Goal: Task Accomplishment & Management: Manage account settings

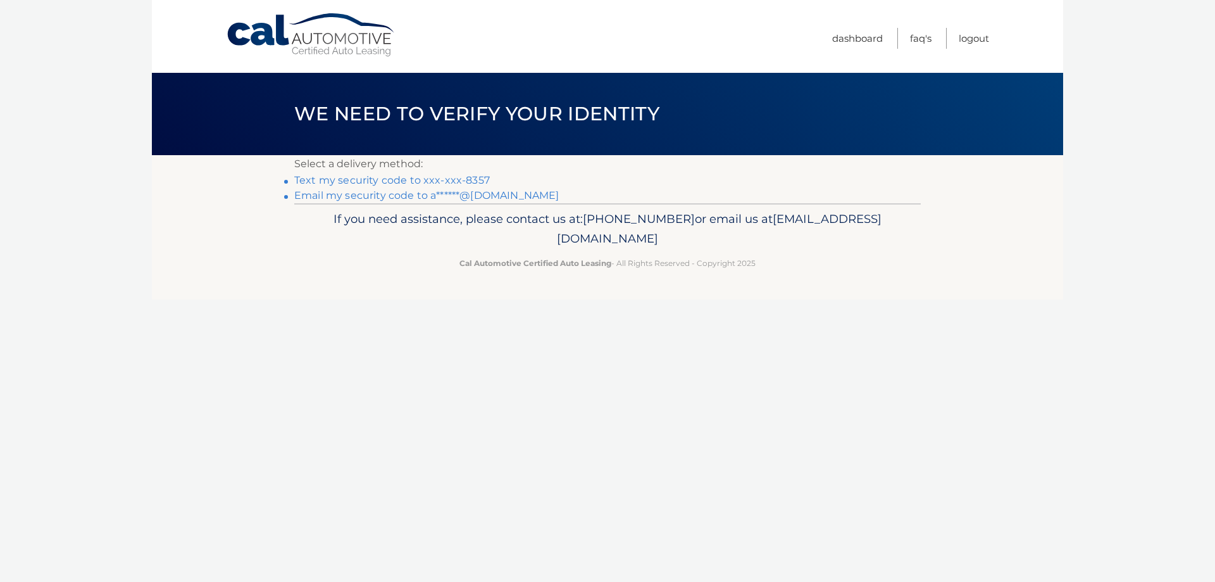
click at [455, 181] on link "Text my security code to xxx-xxx-8357" at bounding box center [392, 180] width 196 height 12
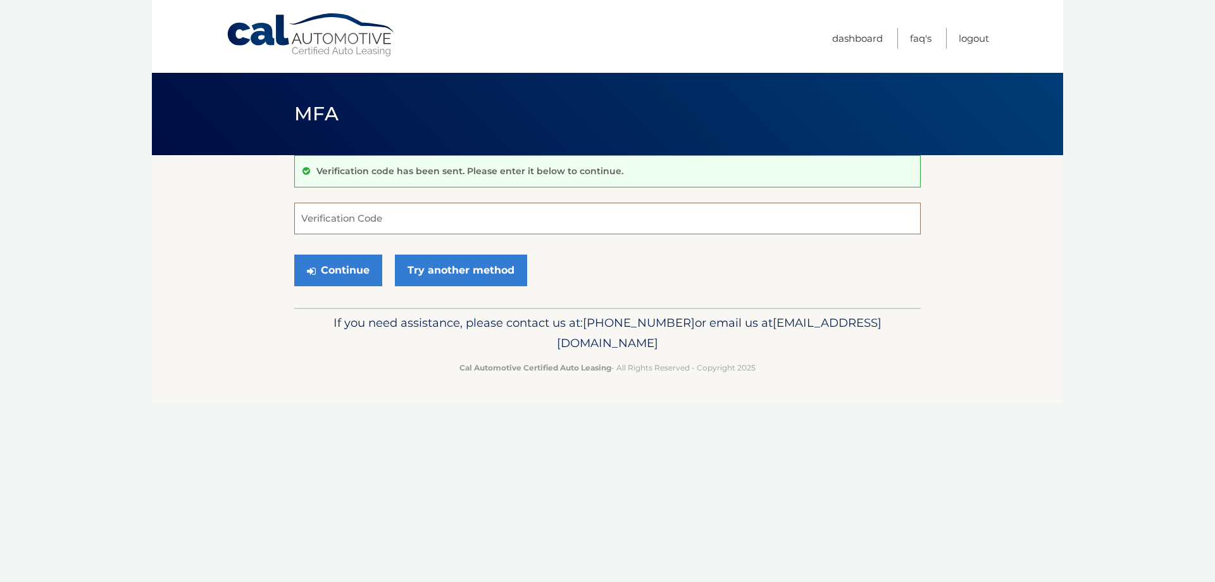
click at [374, 225] on input "Verification Code" at bounding box center [607, 219] width 627 height 32
type input "357289"
click at [346, 263] on button "Continue" at bounding box center [338, 270] width 88 height 32
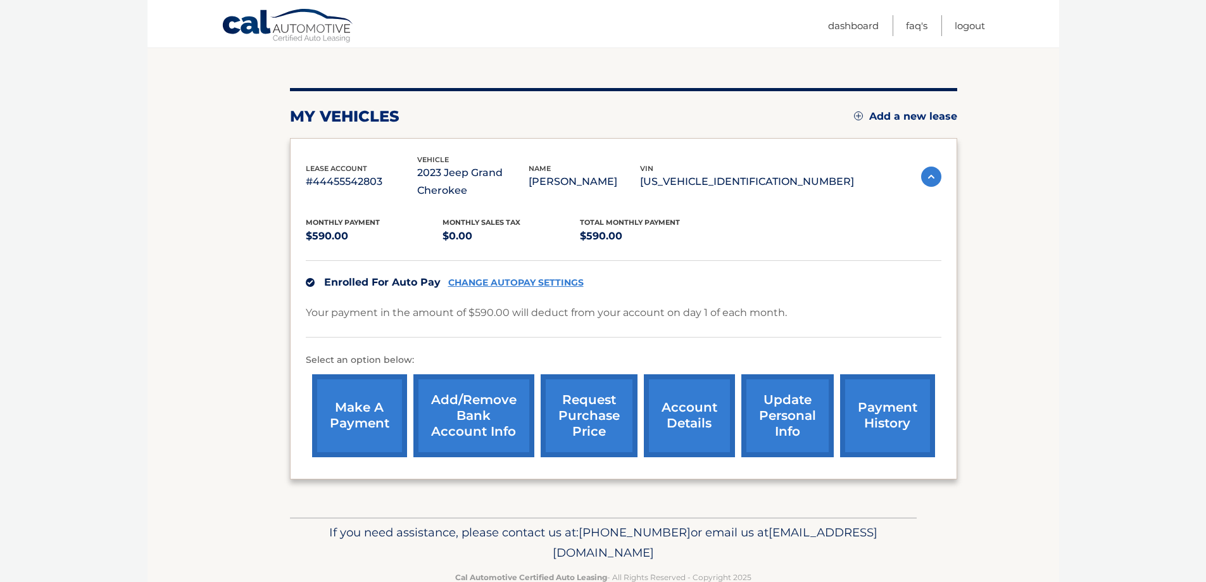
scroll to position [155, 0]
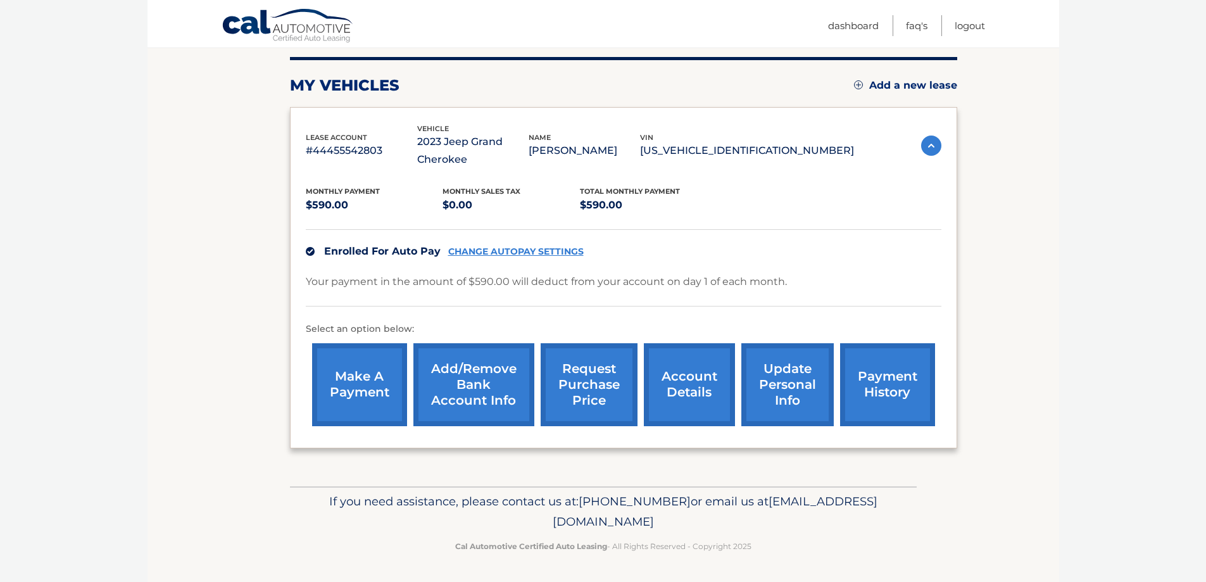
click at [464, 380] on link "Add/Remove bank account info" at bounding box center [473, 384] width 121 height 83
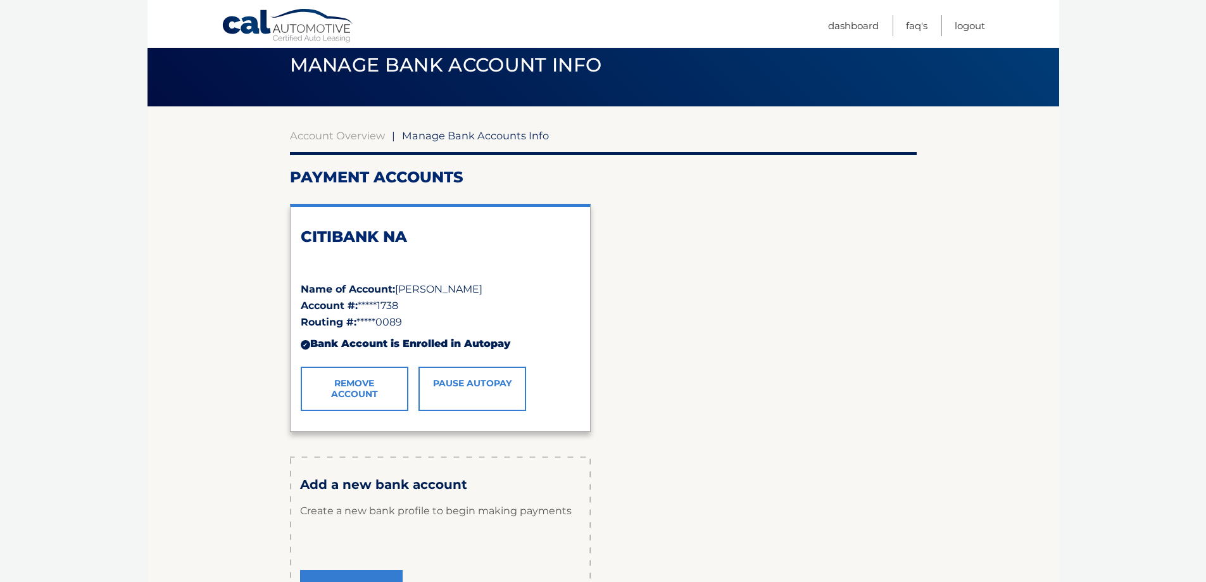
scroll to position [127, 0]
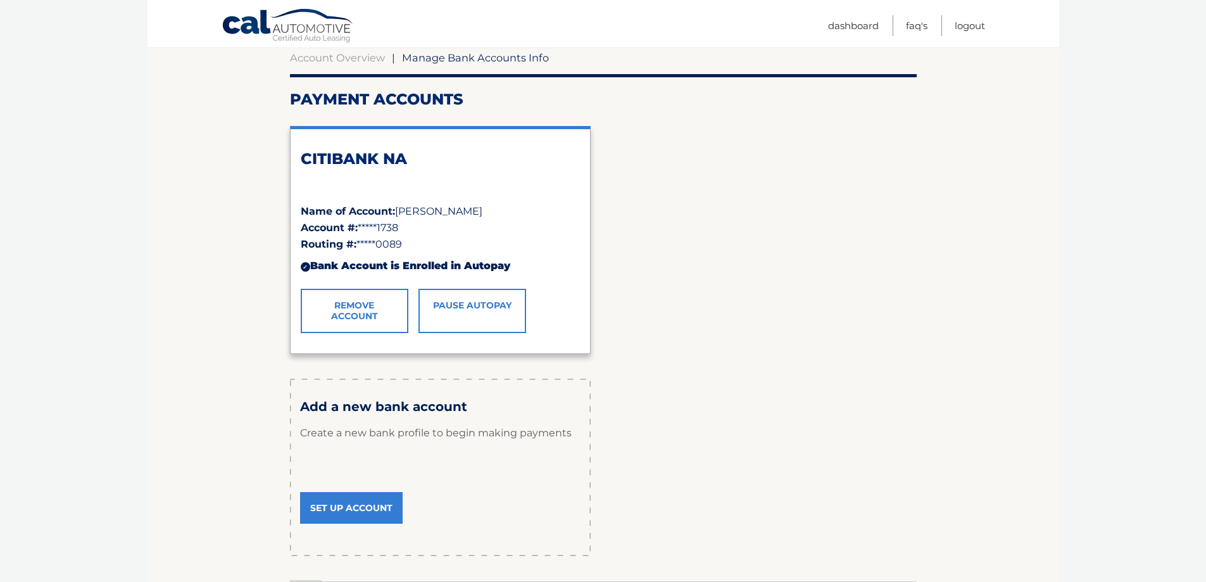
click at [357, 500] on link "Set Up Account" at bounding box center [351, 508] width 103 height 32
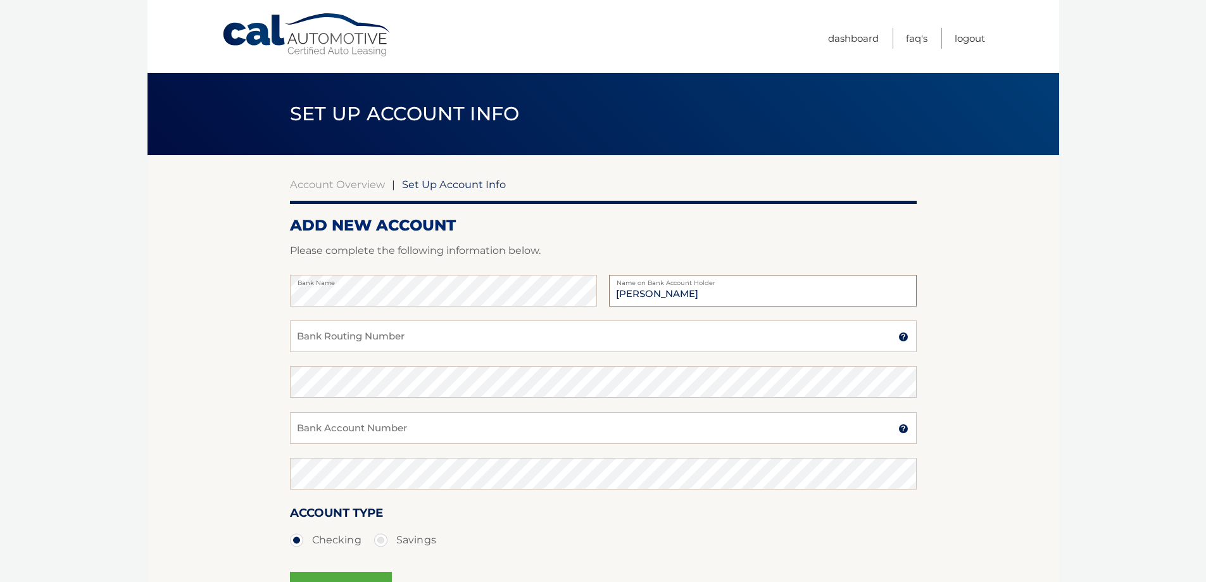
type input "Adam Zwirn"
click at [385, 344] on input "Bank Routing Number" at bounding box center [603, 336] width 627 height 32
paste input "031176110"
type input "031176110"
click at [364, 425] on input "Bank Account Number" at bounding box center [603, 428] width 627 height 32
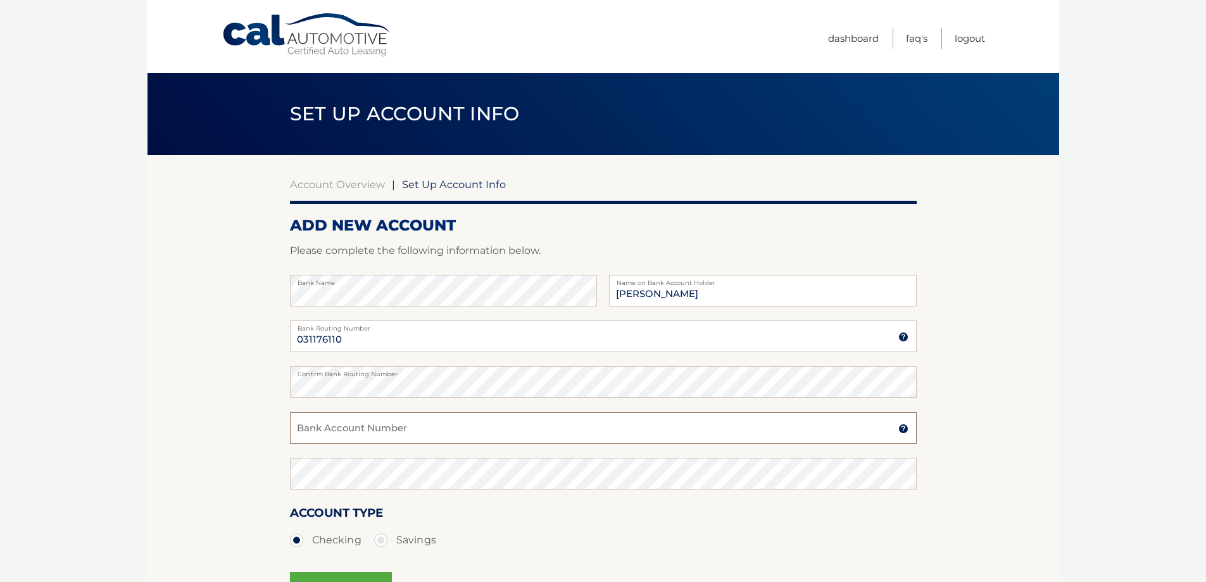
paste input "36370500864"
type input "36370500864"
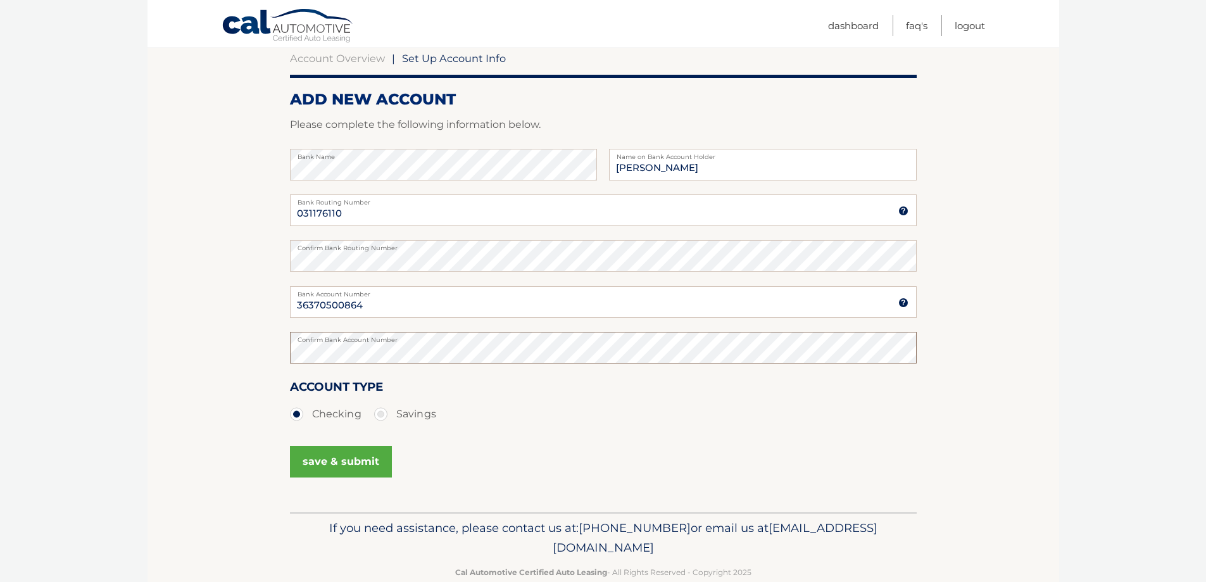
scroll to position [127, 0]
click at [353, 455] on button "save & submit" at bounding box center [341, 461] width 102 height 32
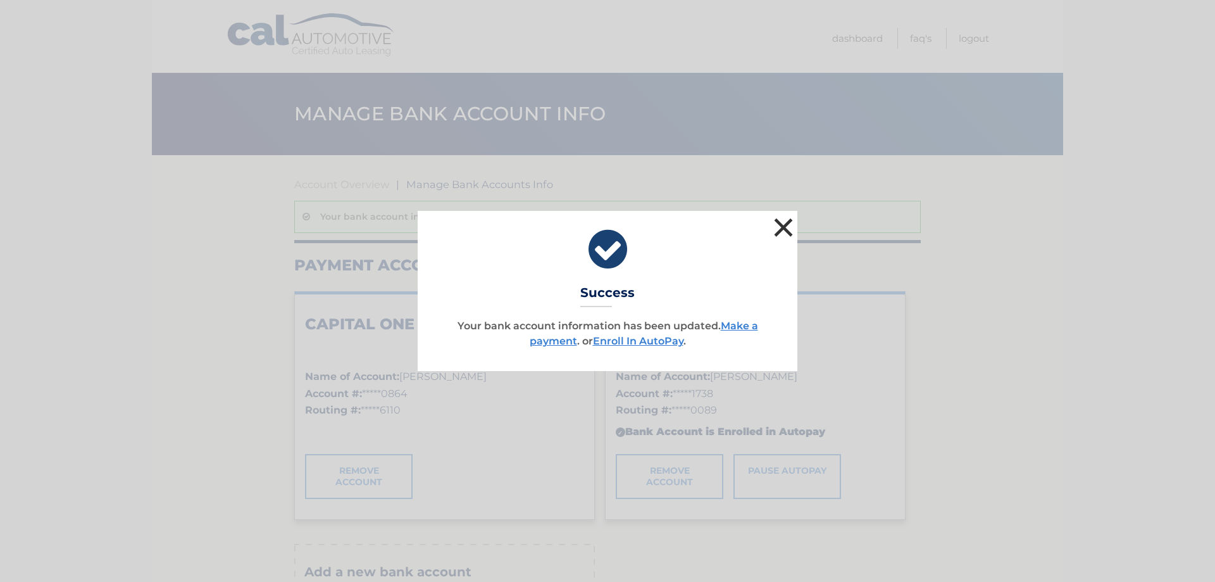
click at [784, 227] on button "×" at bounding box center [783, 227] width 25 height 25
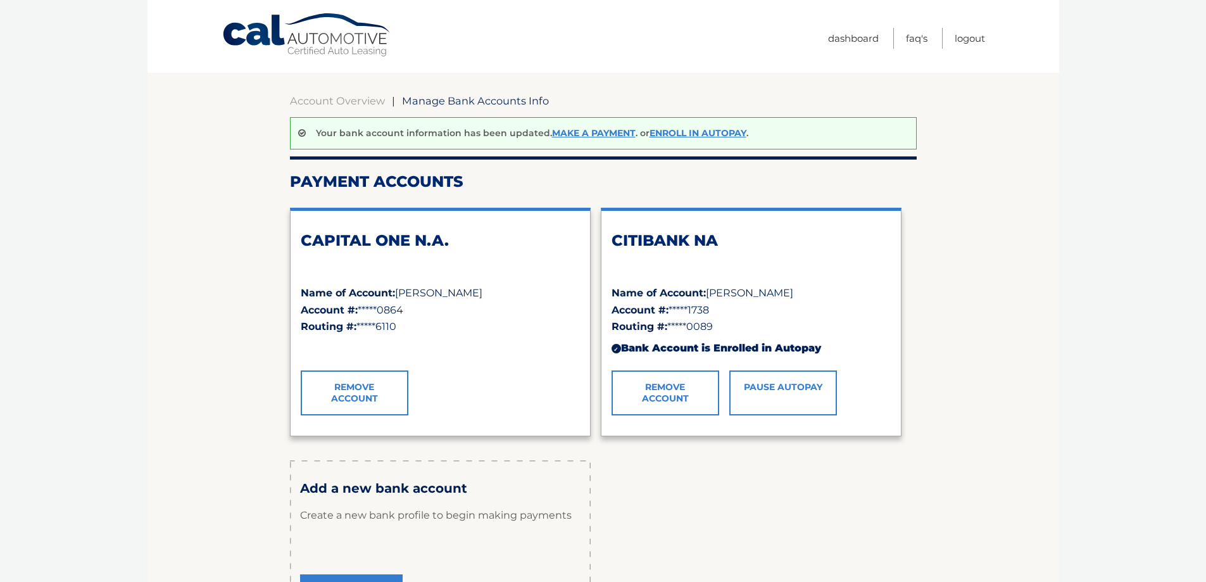
scroll to position [127, 0]
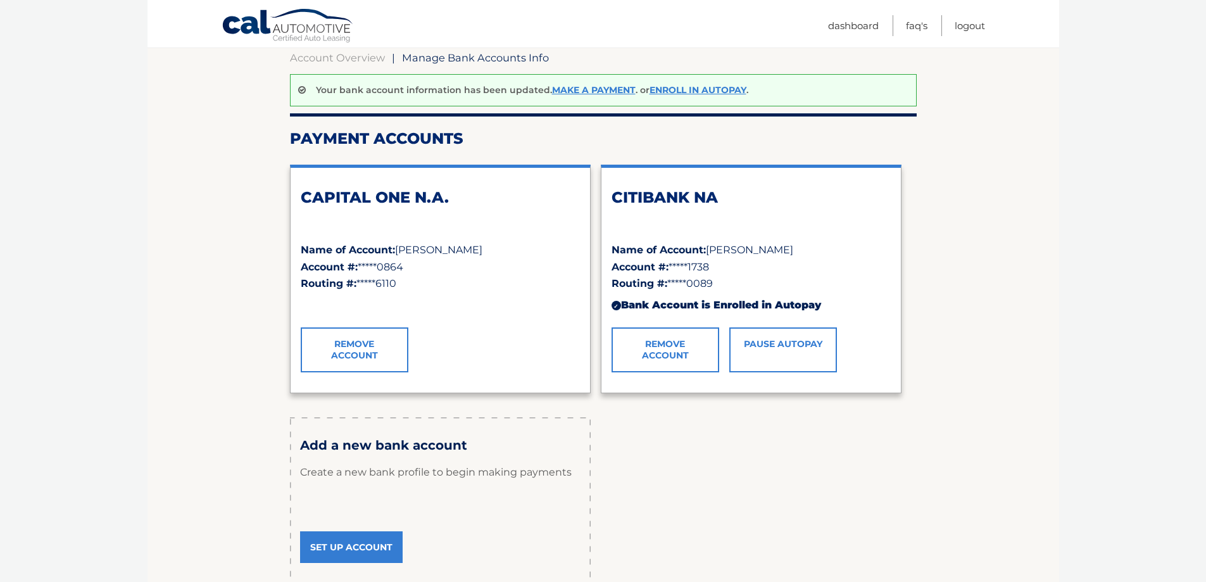
click at [672, 349] on link "Remove Account" at bounding box center [665, 349] width 108 height 44
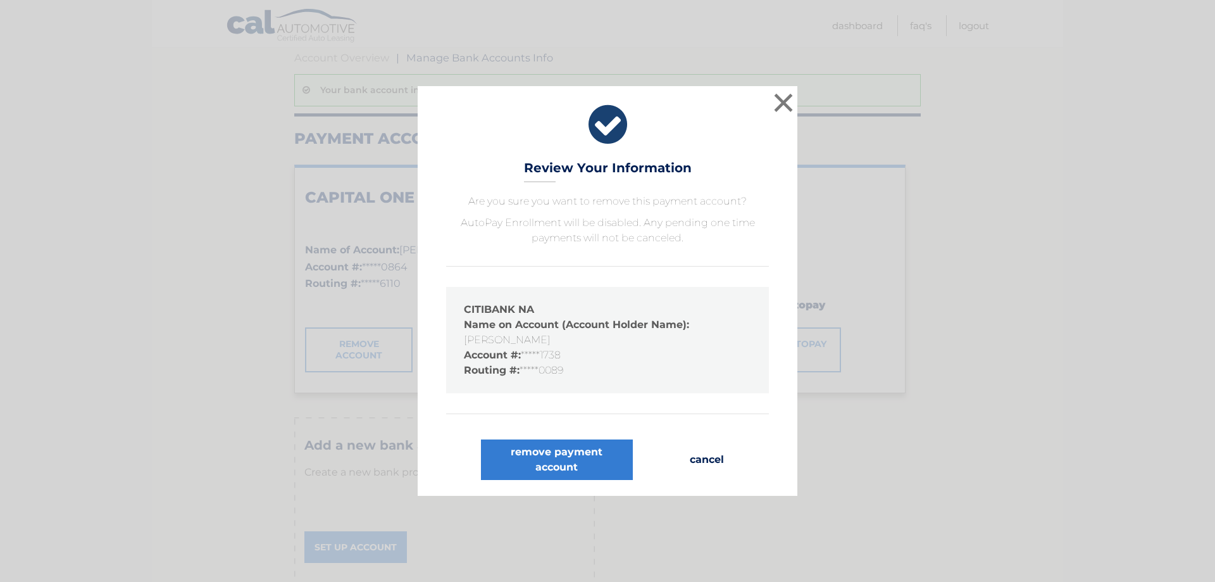
click at [703, 456] on button "cancel" at bounding box center [707, 459] width 54 height 41
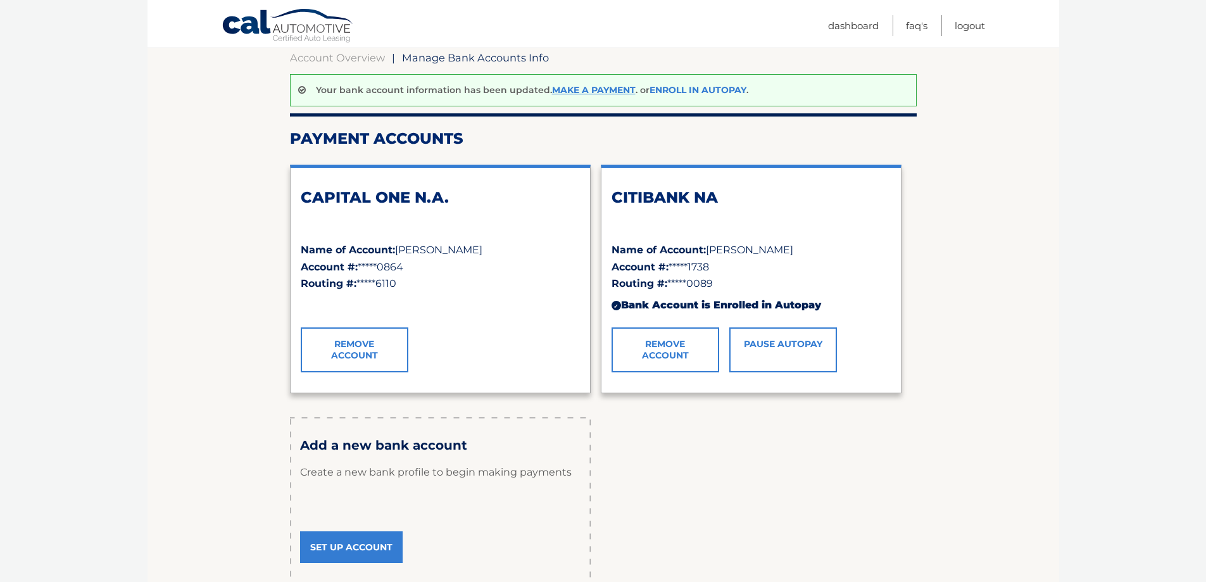
click at [704, 87] on link "Enroll In AutoPay" at bounding box center [697, 89] width 97 height 11
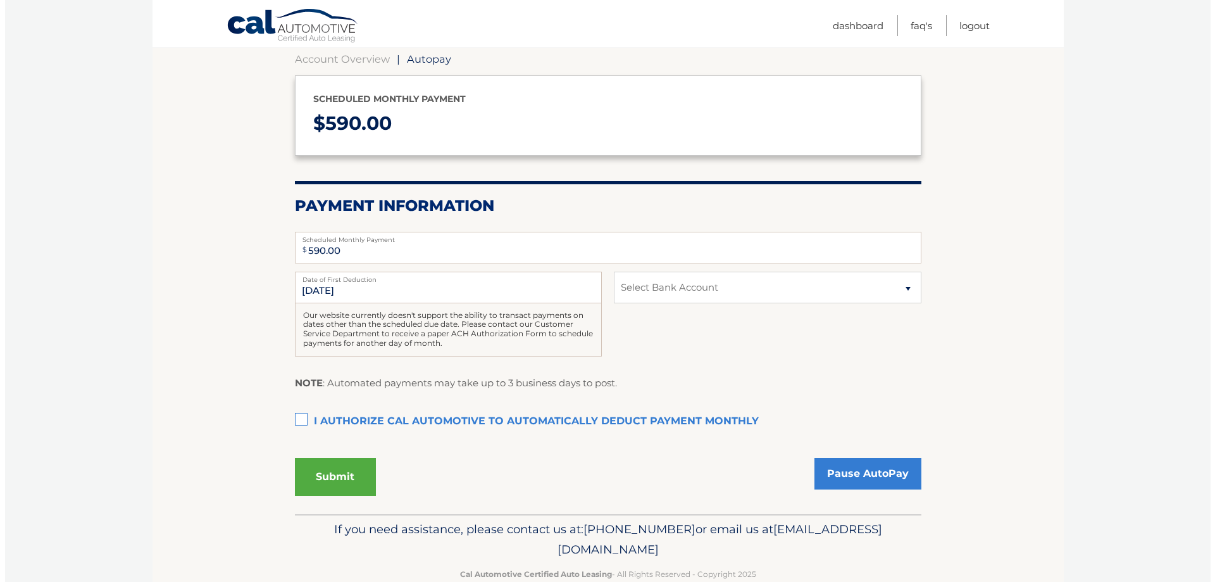
scroll to position [127, 0]
click at [709, 287] on select "Select Bank Account Checking CAPITAL ONE N.A. *****0864 Checking CITIBANK NA **…" at bounding box center [762, 286] width 307 height 32
select select "MjRkM2JkZDItMDcwZi00NzllLThlYjAtYTIwZTczNjJkMWQ2"
click at [609, 270] on select "Select Bank Account Checking CAPITAL ONE N.A. *****0864 Checking CITIBANK NA **…" at bounding box center [762, 286] width 307 height 32
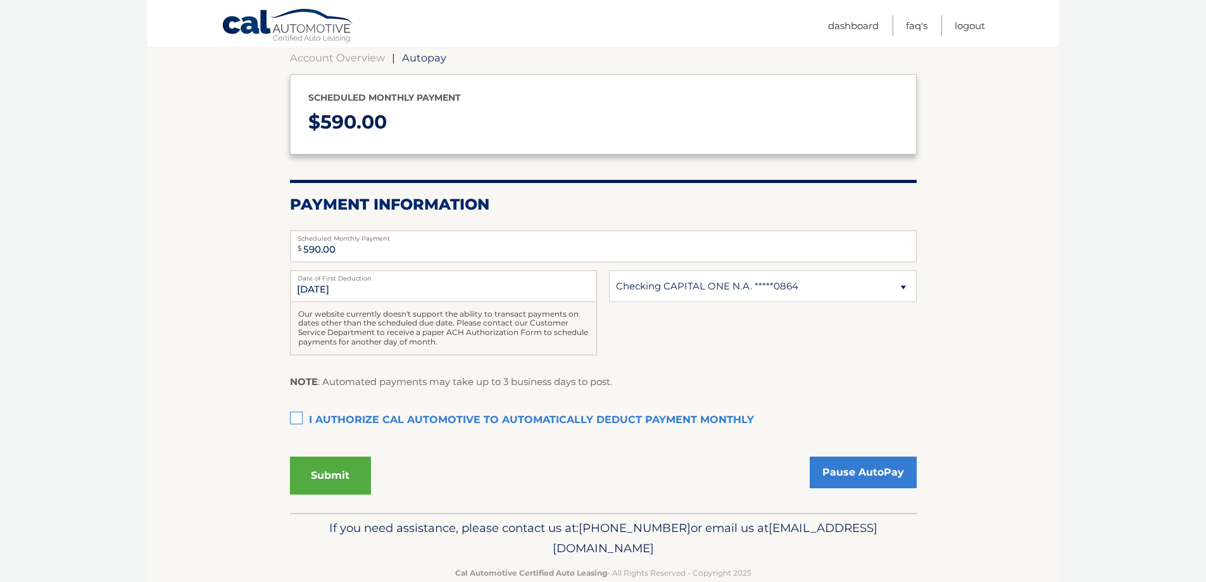
click at [336, 415] on label "I authorize cal automotive to automatically deduct payment monthly This checkbo…" at bounding box center [603, 420] width 627 height 25
click at [0, 0] on input "I authorize cal automotive to automatically deduct payment monthly This checkbo…" at bounding box center [0, 0] width 0 height 0
click at [335, 469] on button "Submit" at bounding box center [330, 475] width 81 height 38
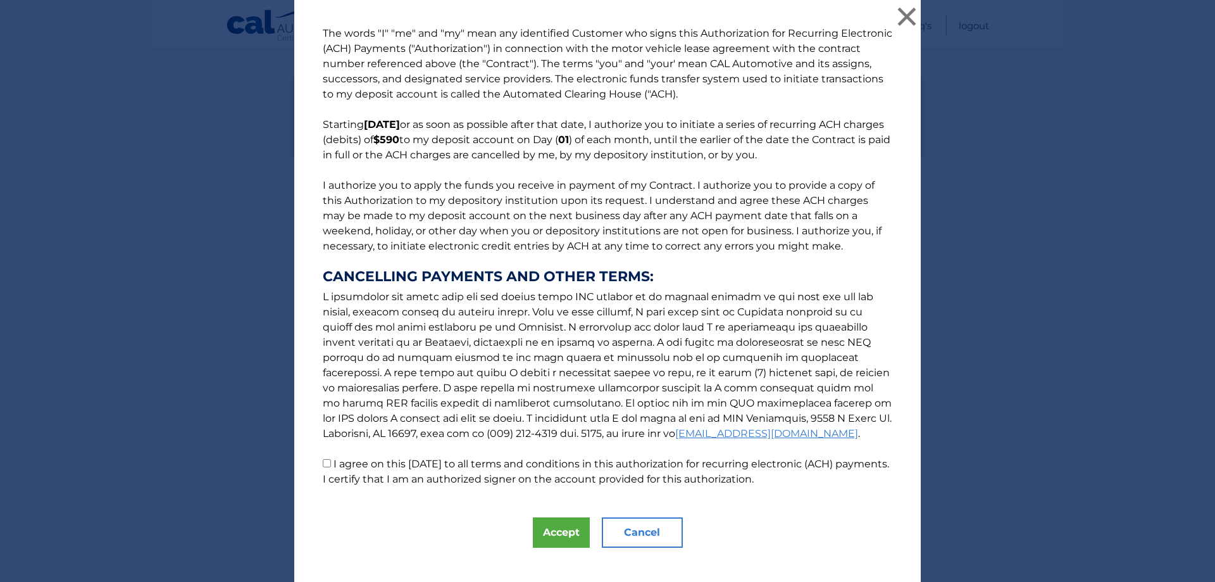
click at [391, 468] on label "I agree on this 10/12/2025 to all terms and conditions in this authorization fo…" at bounding box center [606, 471] width 567 height 27
click at [331, 467] on input "I agree on this 10/12/2025 to all terms and conditions in this authorization fo…" at bounding box center [327, 463] width 8 height 8
checkbox input "true"
click at [552, 523] on button "Accept" at bounding box center [561, 532] width 57 height 30
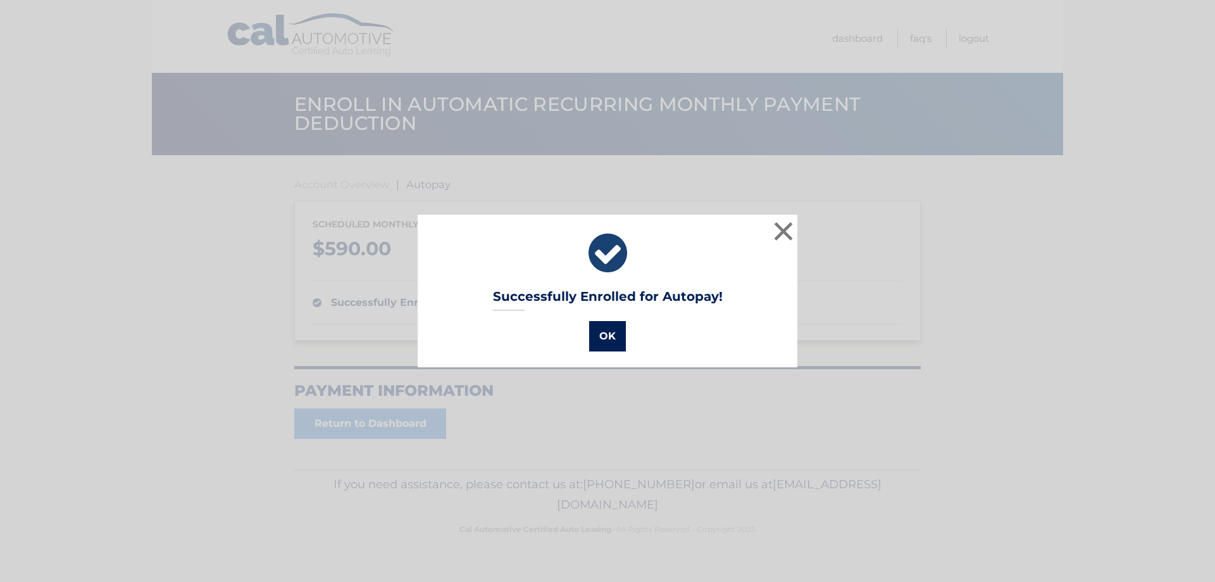
click at [604, 330] on button "OK" at bounding box center [607, 336] width 37 height 30
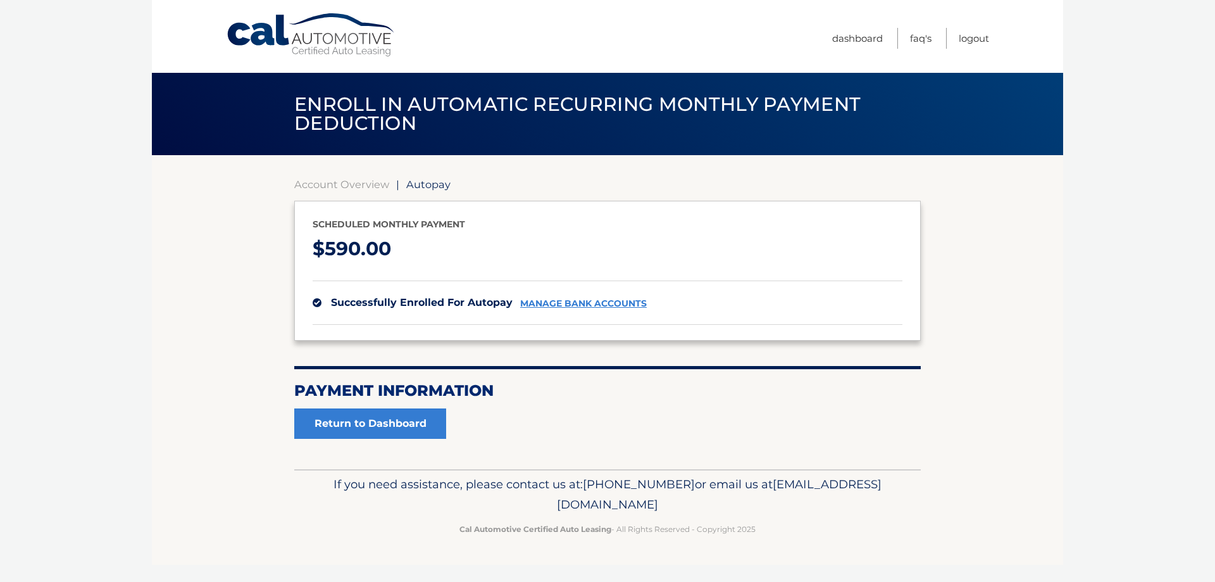
click at [593, 301] on link "manage bank accounts" at bounding box center [583, 303] width 127 height 11
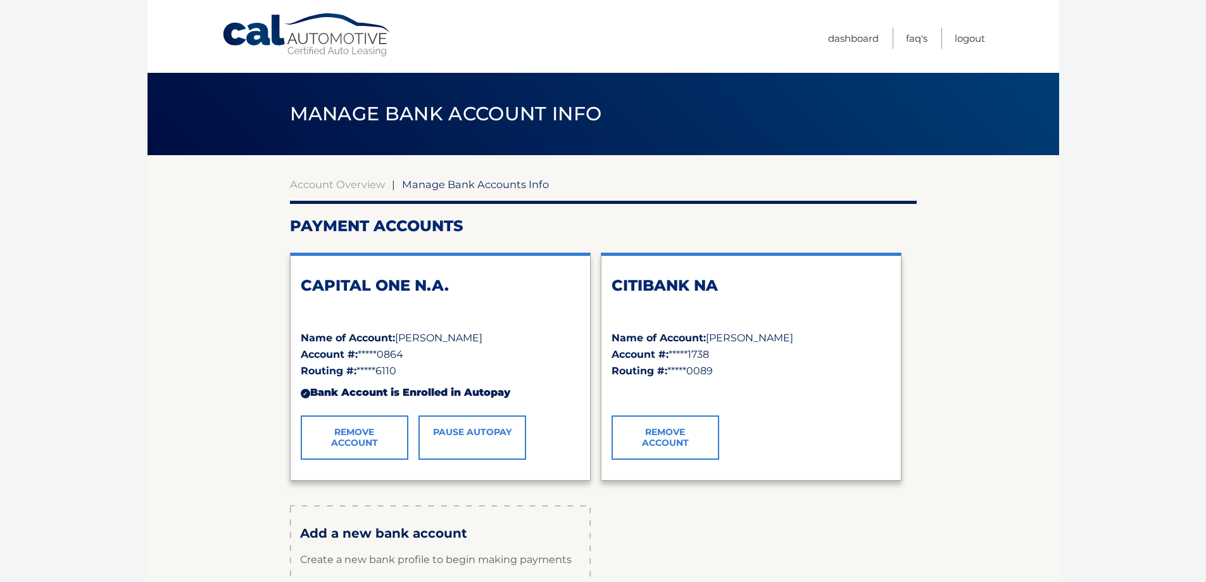
click at [682, 434] on link "Remove Account" at bounding box center [665, 437] width 108 height 44
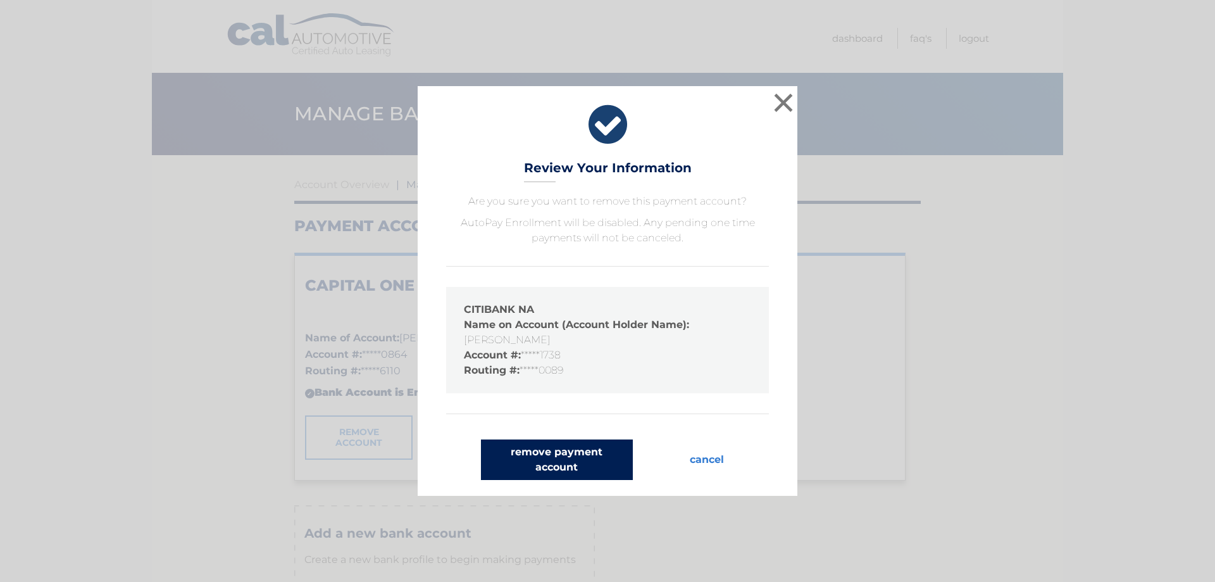
click at [565, 459] on button "remove payment account" at bounding box center [557, 459] width 152 height 41
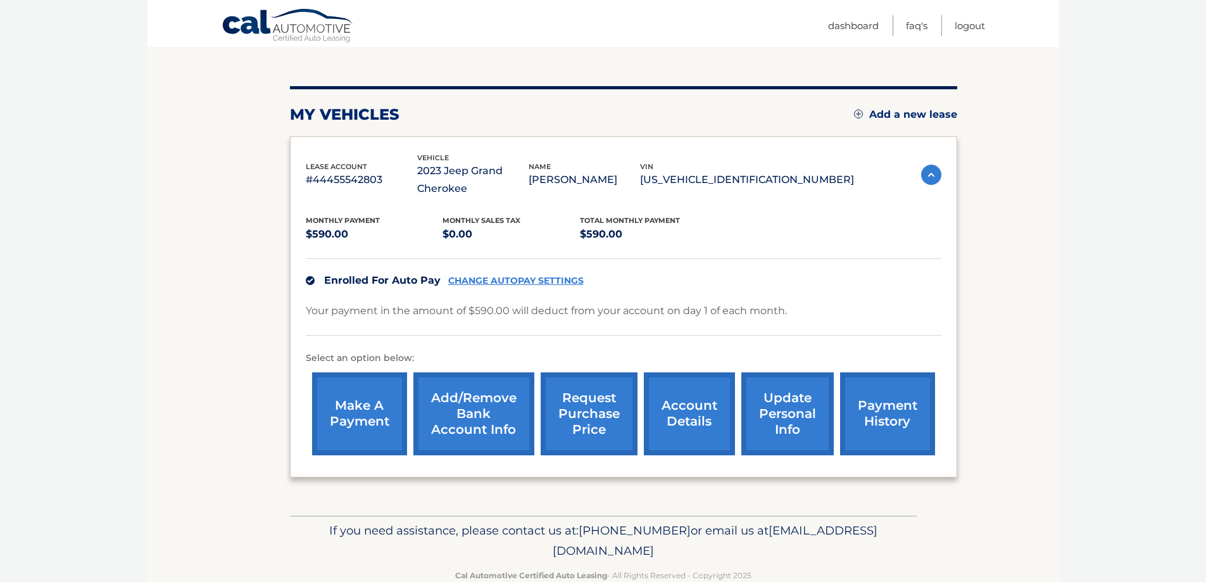
scroll to position [127, 0]
click at [522, 276] on link "CHANGE AUTOPAY SETTINGS" at bounding box center [515, 280] width 135 height 11
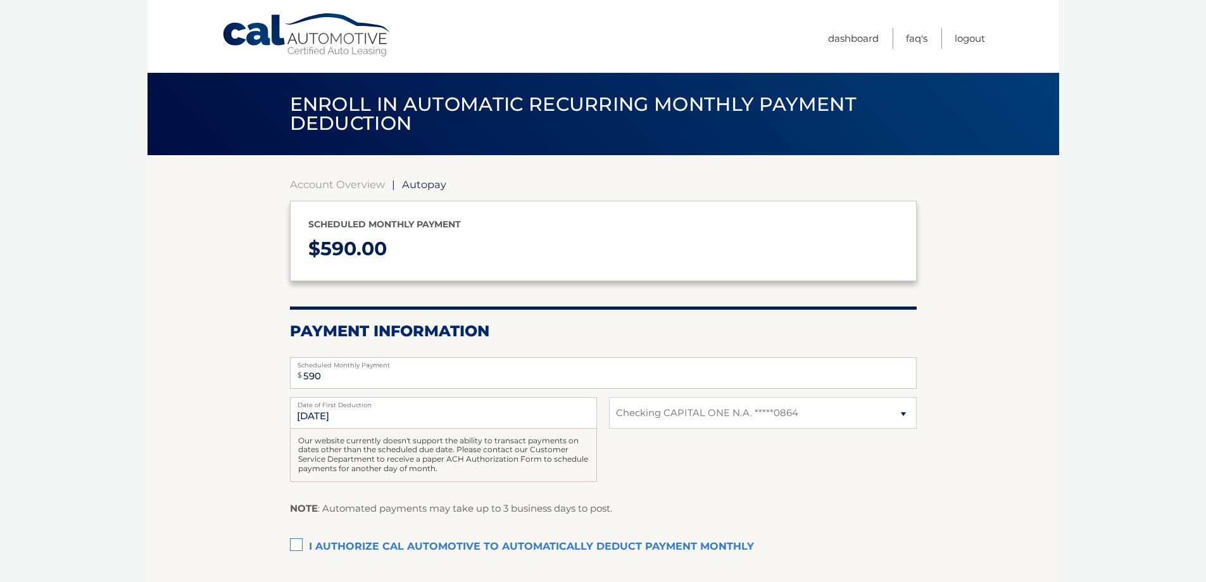
select select "MjRkM2JkZDItMDcwZi00NzllLThlYjAtYTIwZTczNjJkMWQ2"
click at [851, 34] on link "Dashboard" at bounding box center [853, 38] width 51 height 21
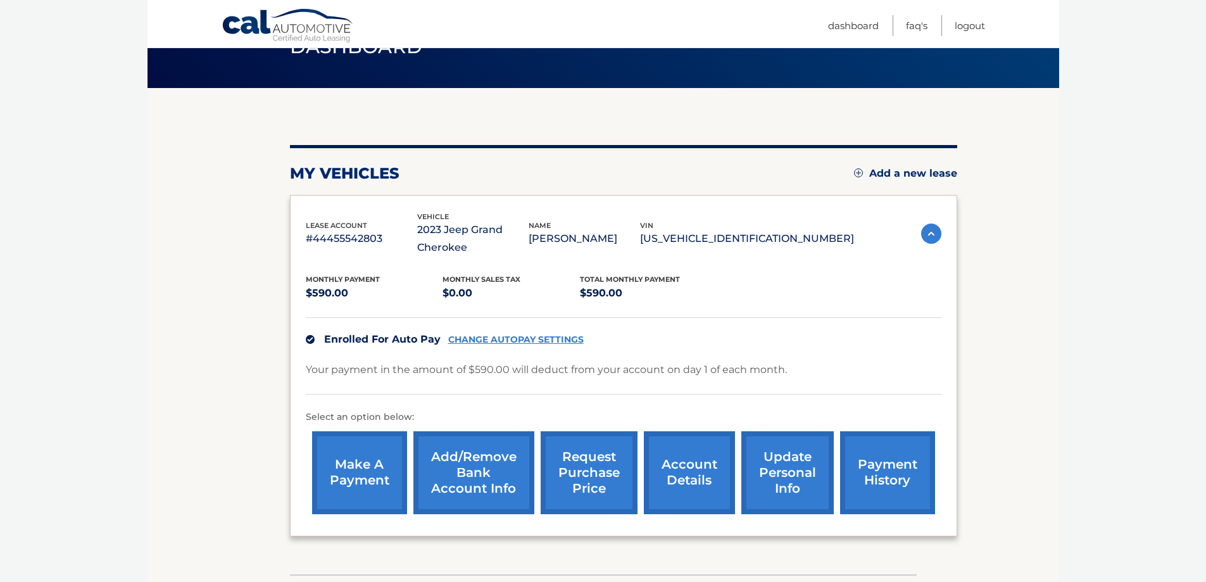
scroll to position [155, 0]
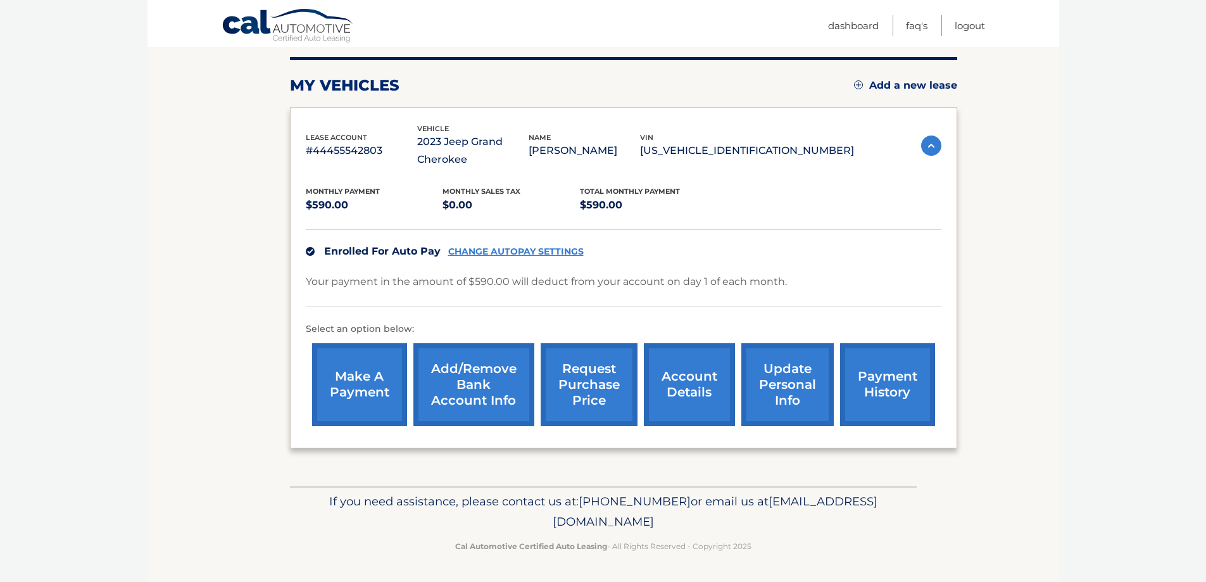
click at [696, 390] on link "account details" at bounding box center [689, 384] width 91 height 83
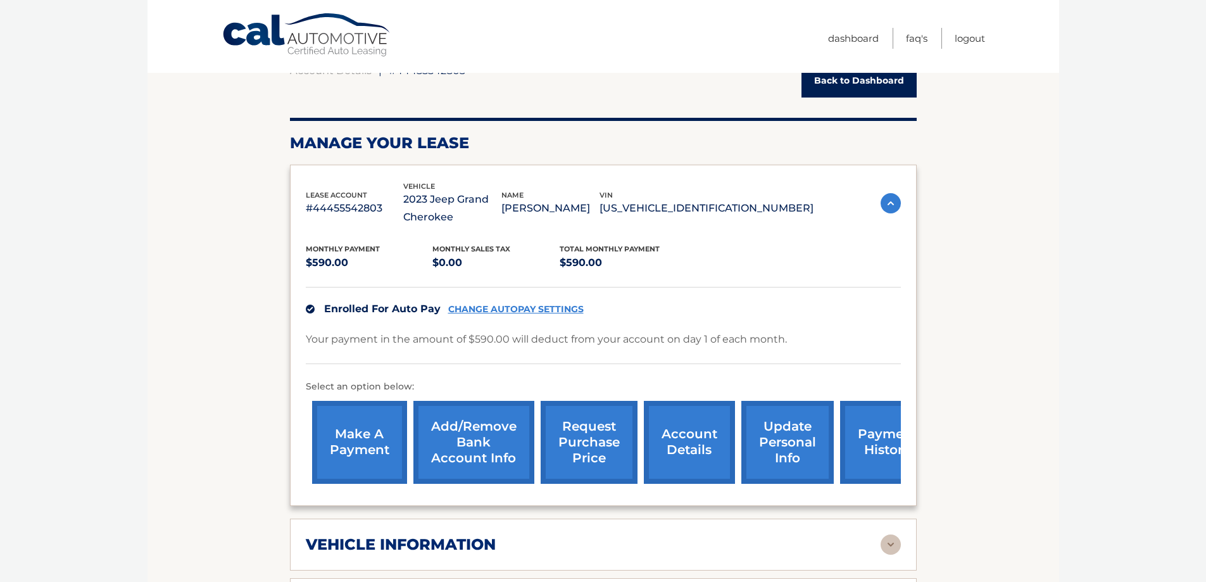
scroll to position [316, 0]
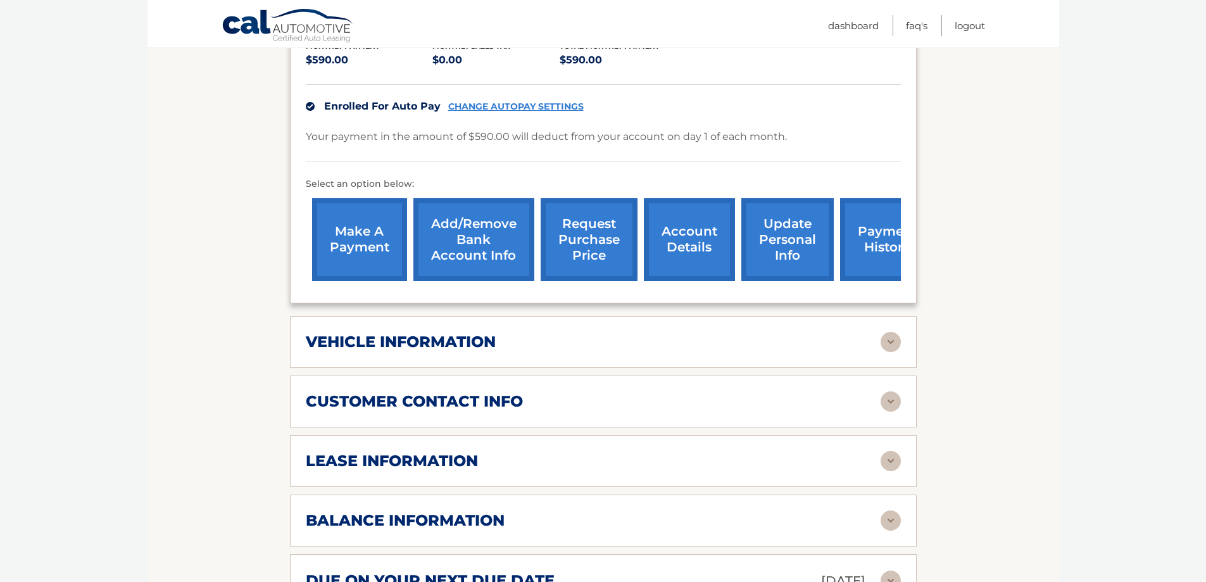
click at [475, 232] on link "Add/Remove bank account info" at bounding box center [473, 239] width 121 height 83
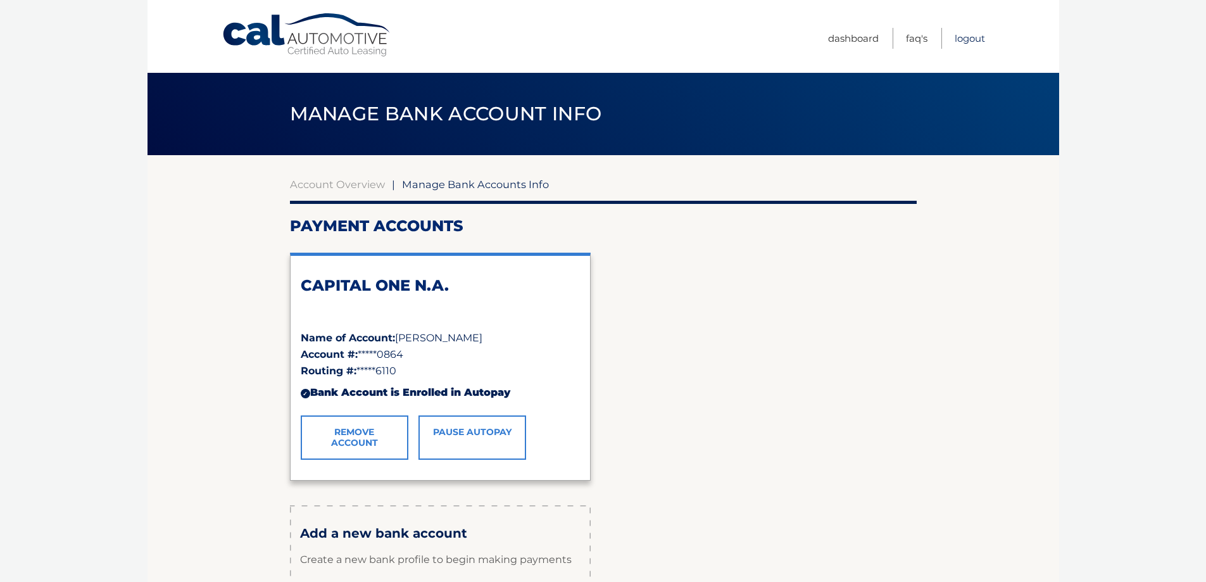
click at [956, 32] on link "Logout" at bounding box center [970, 38] width 30 height 21
